Goal: Information Seeking & Learning: Learn about a topic

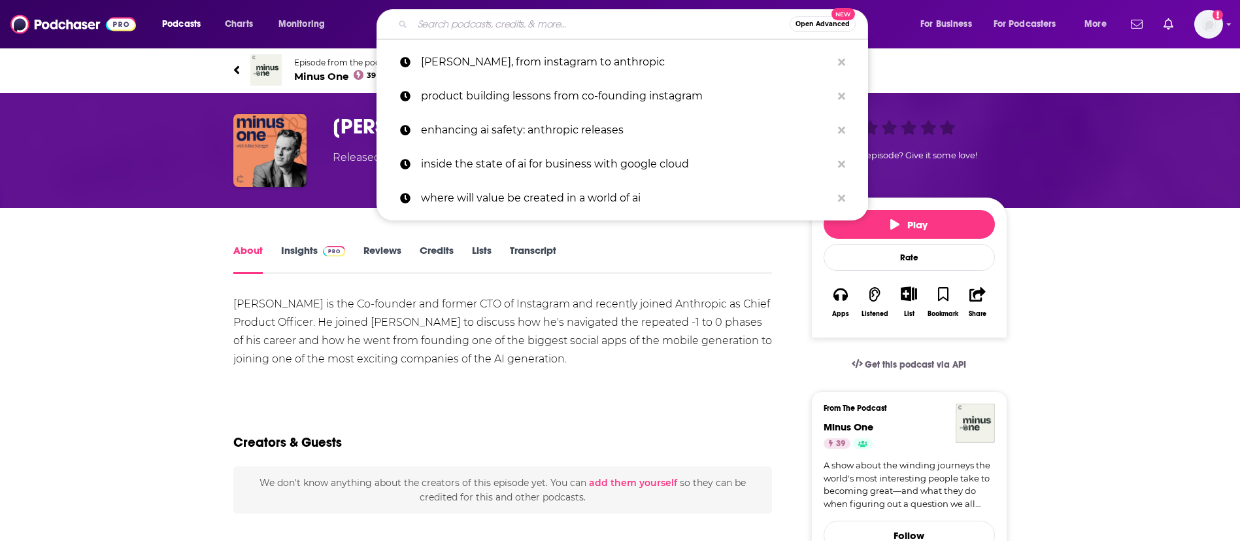
click at [461, 28] on input "Search podcasts, credits, & more..." at bounding box center [600, 24] width 377 height 21
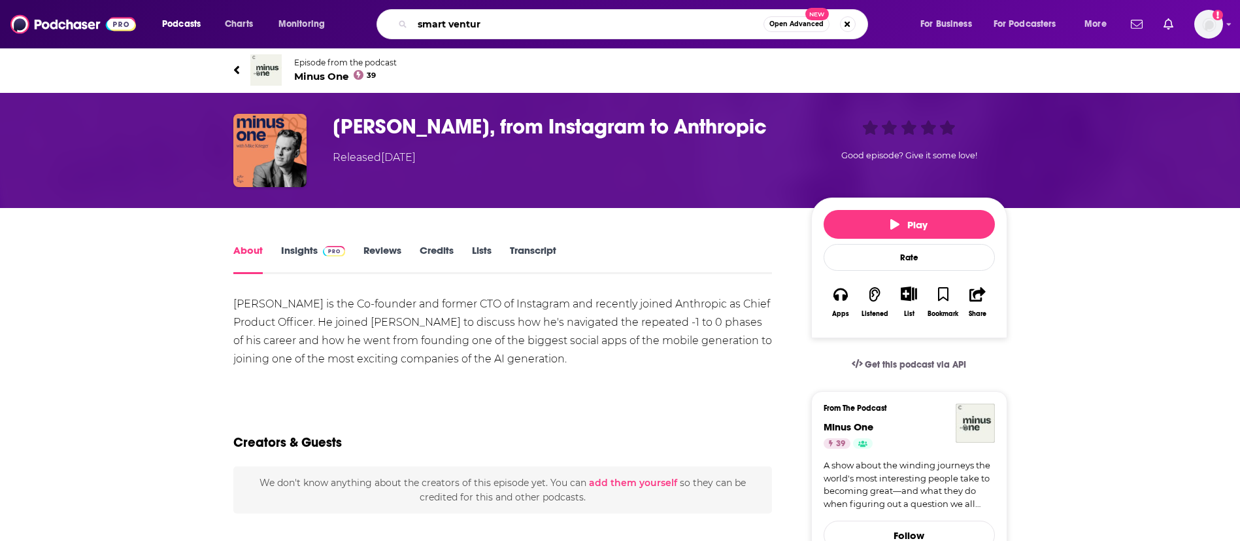
type input "smart venture"
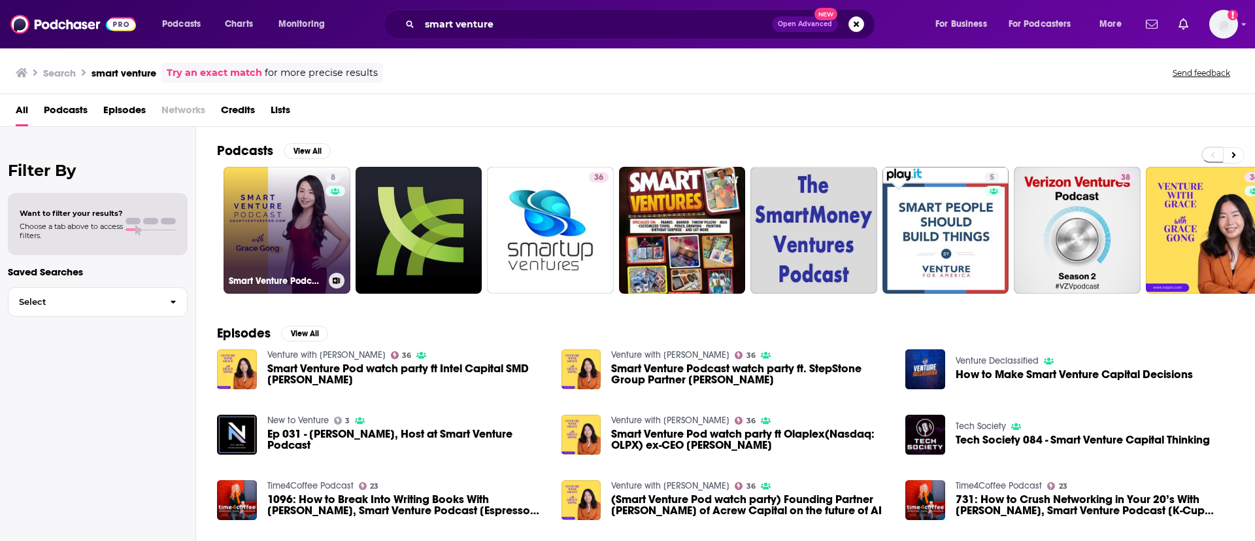
click at [310, 243] on link "8 Smart Venture Podcast" at bounding box center [287, 230] width 127 height 127
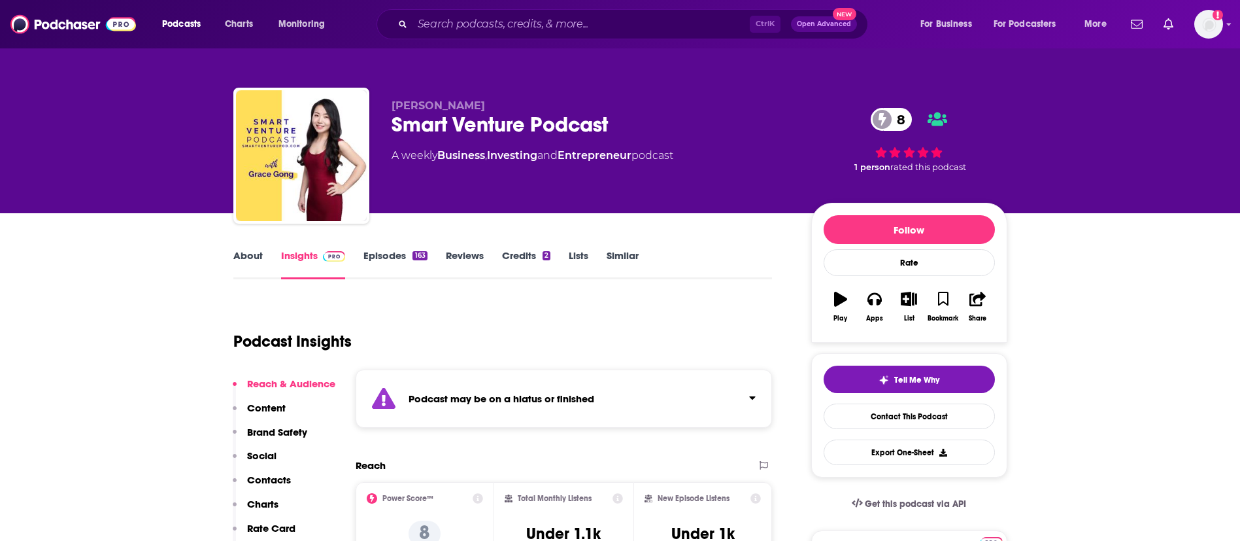
click at [368, 259] on link "Episodes 163" at bounding box center [394, 264] width 63 height 30
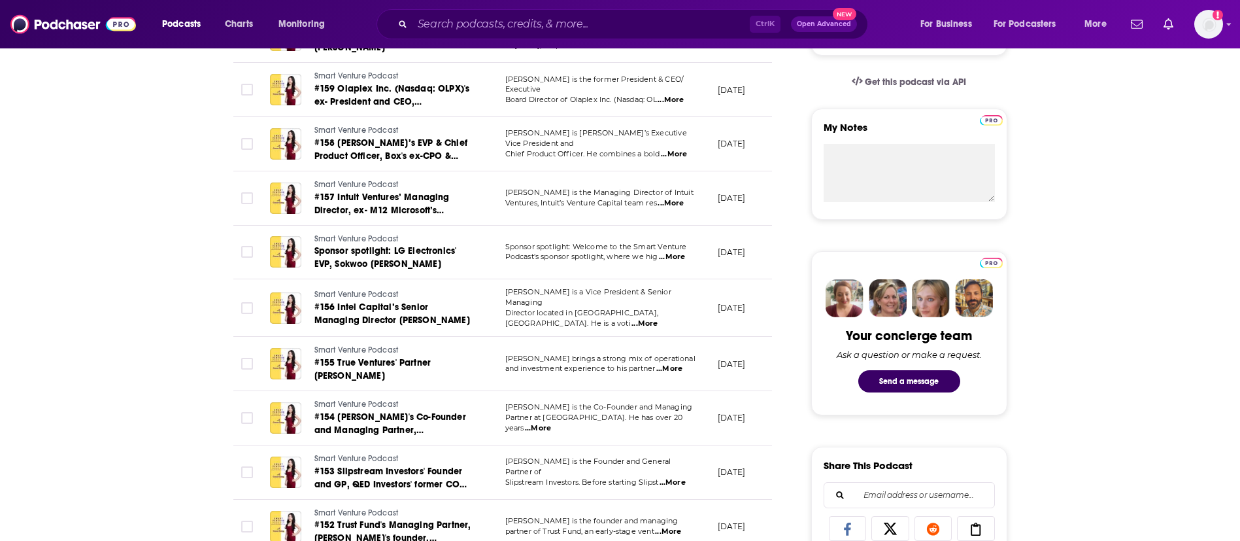
scroll to position [392, 0]
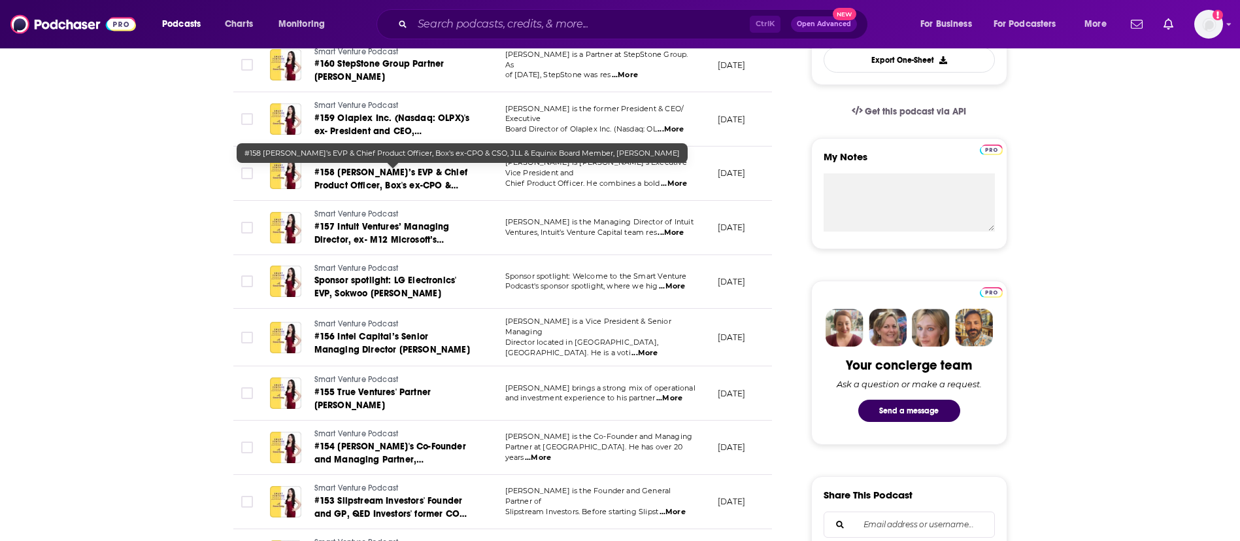
click at [412, 176] on span "#158 [PERSON_NAME]’s EVP & Chief Product Officer, Box's ex-CPO & CSO, JLL & Equ…" at bounding box center [390, 192] width 153 height 50
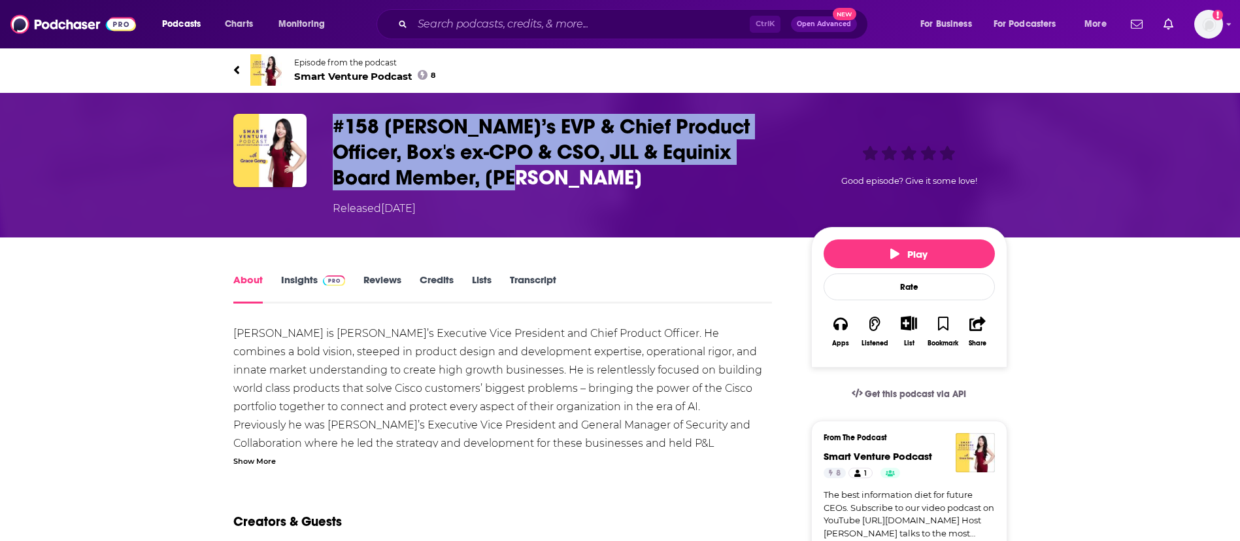
drag, startPoint x: 474, startPoint y: 177, endPoint x: 334, endPoint y: 118, distance: 151.7
click at [334, 118] on h1 "#158 [PERSON_NAME]’s EVP & Chief Product Officer, Box's ex-CPO & CSO, JLL & Equ…" at bounding box center [562, 152] width 458 height 76
copy h1 "#158 [PERSON_NAME]’s EVP & Chief Product Officer, Box's ex-CPO & CSO, JLL & Equ…"
click at [293, 283] on link "Insights" at bounding box center [313, 288] width 65 height 30
